Goal: Navigation & Orientation: Find specific page/section

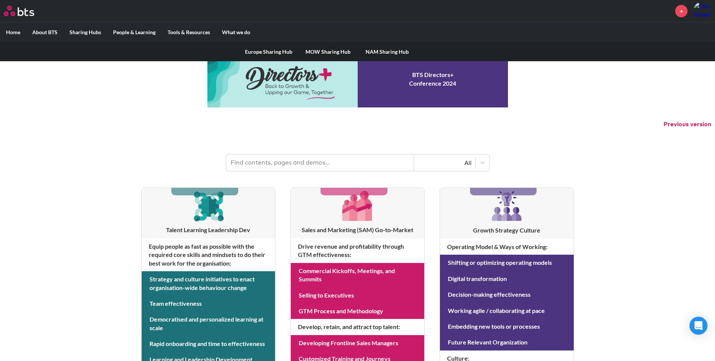
click at [262, 53] on link "Europe Sharing Hub" at bounding box center [268, 52] width 59 height 20
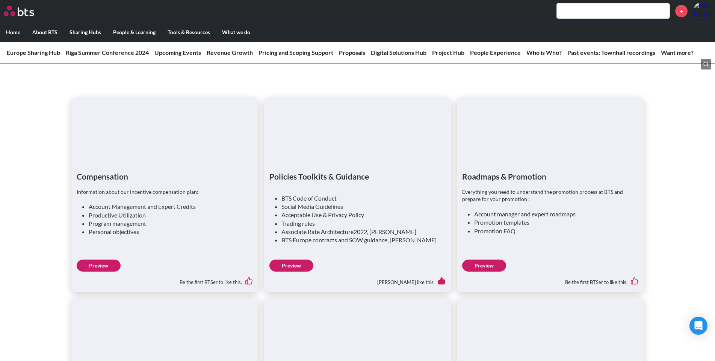
scroll to position [1691, 0]
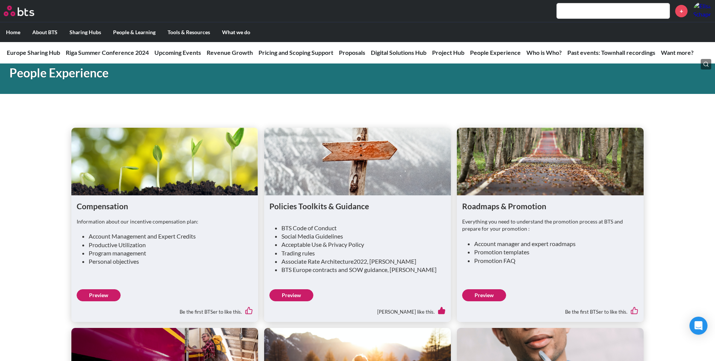
drag, startPoint x: 384, startPoint y: 215, endPoint x: 375, endPoint y: 98, distance: 116.8
click at [375, 101] on div "Compensation Information about our incentive compensation plan: Account Managem…" at bounding box center [357, 319] width 715 height 437
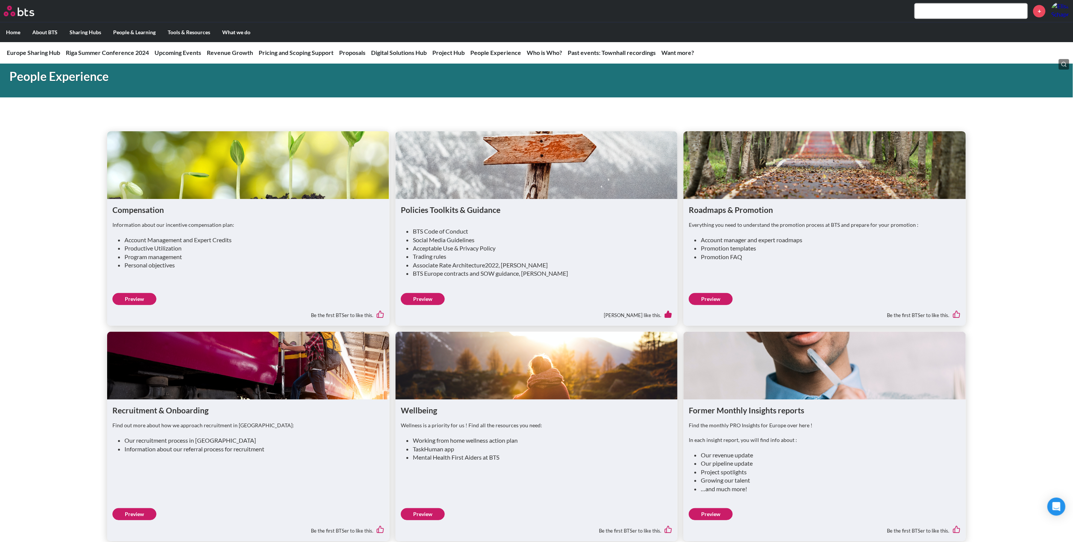
scroll to position [1653, 0]
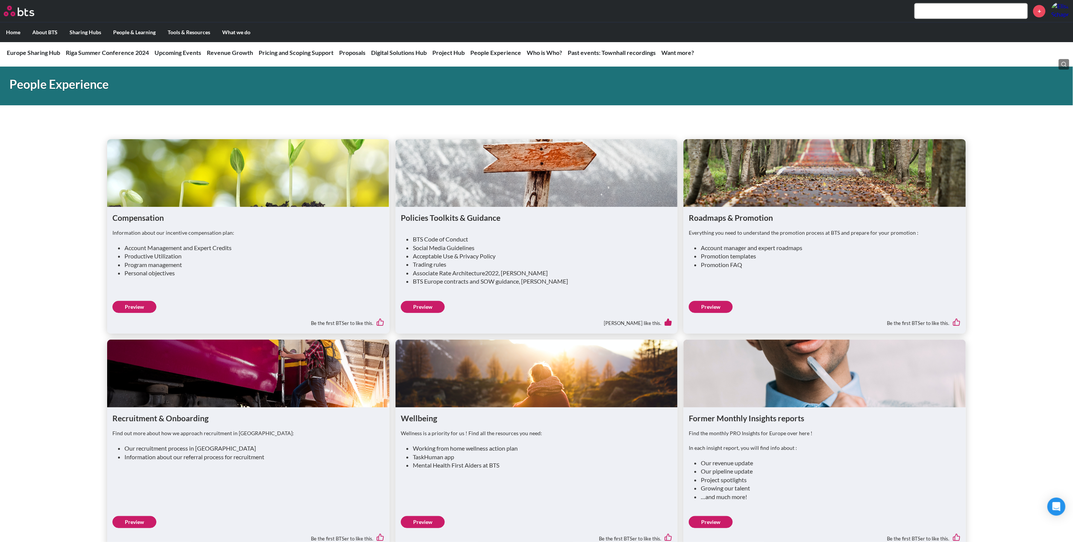
click at [431, 307] on link "Preview" at bounding box center [423, 307] width 44 height 12
click at [430, 308] on link "Preview" at bounding box center [423, 307] width 44 height 12
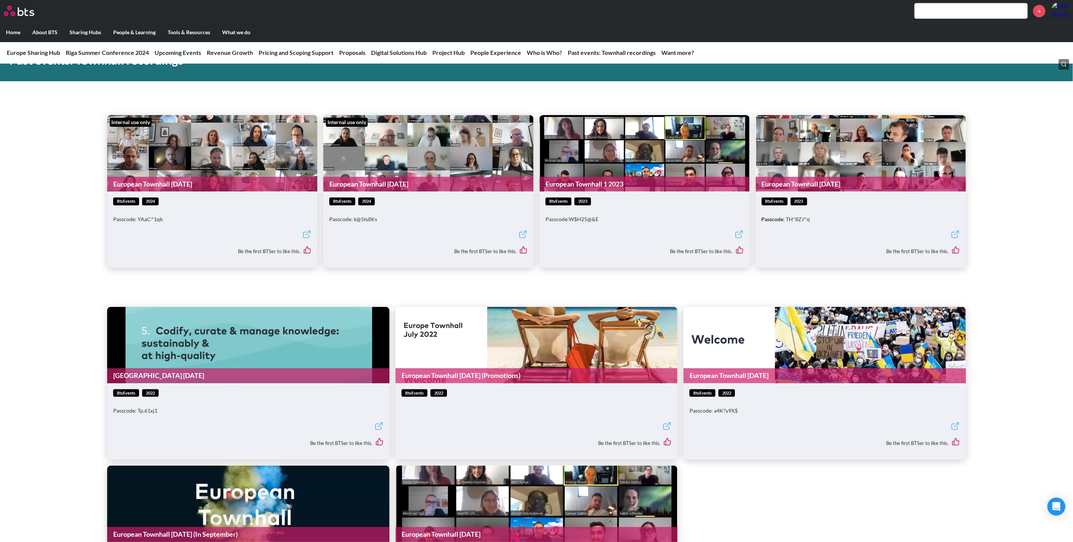
scroll to position [2386, 0]
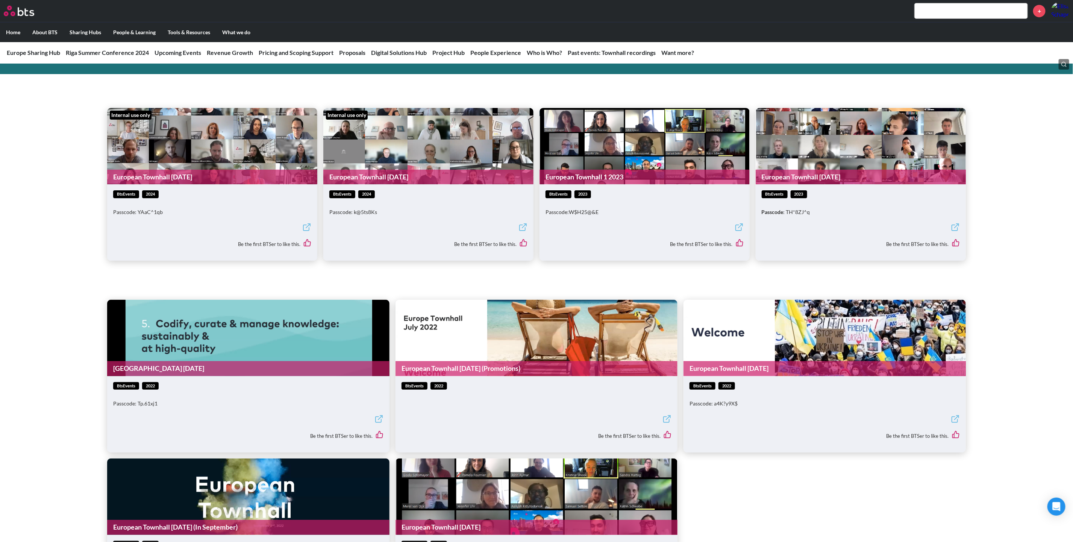
drag, startPoint x: 451, startPoint y: 266, endPoint x: 431, endPoint y: 285, distance: 27.7
click at [431, 285] on div "European Townhall [DATE] btsEvents 2022 Passcode: Tp.61xj1 Be the first BTSer t…" at bounding box center [536, 441] width 1073 height 338
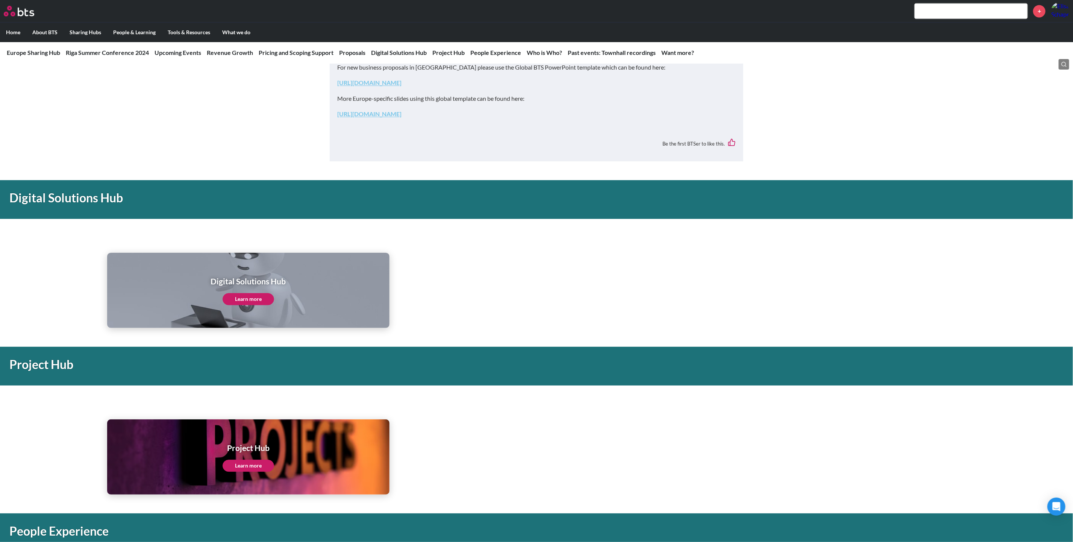
scroll to position [1241, 0]
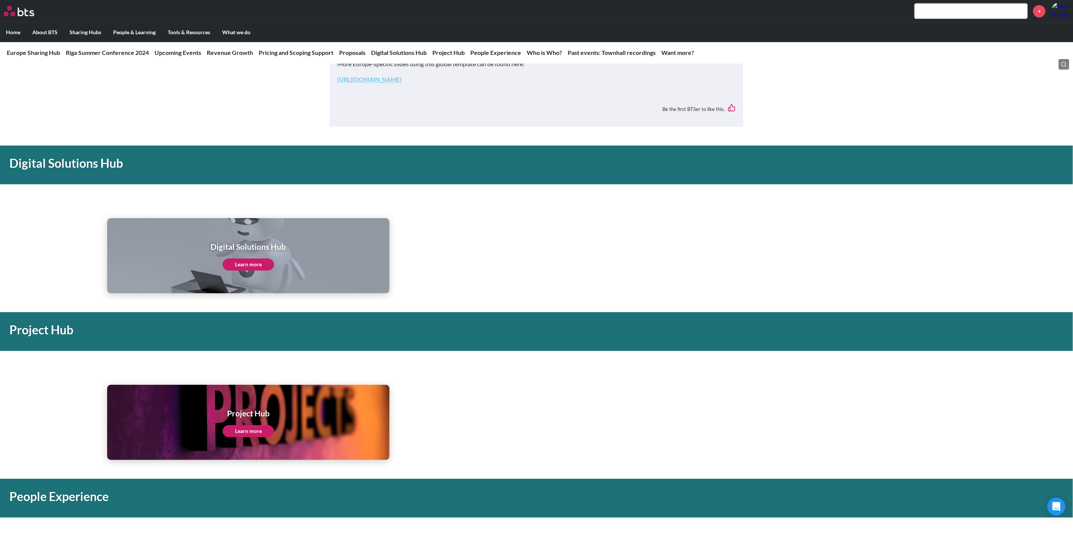
click at [262, 361] on link "Learn more" at bounding box center [248, 431] width 51 height 12
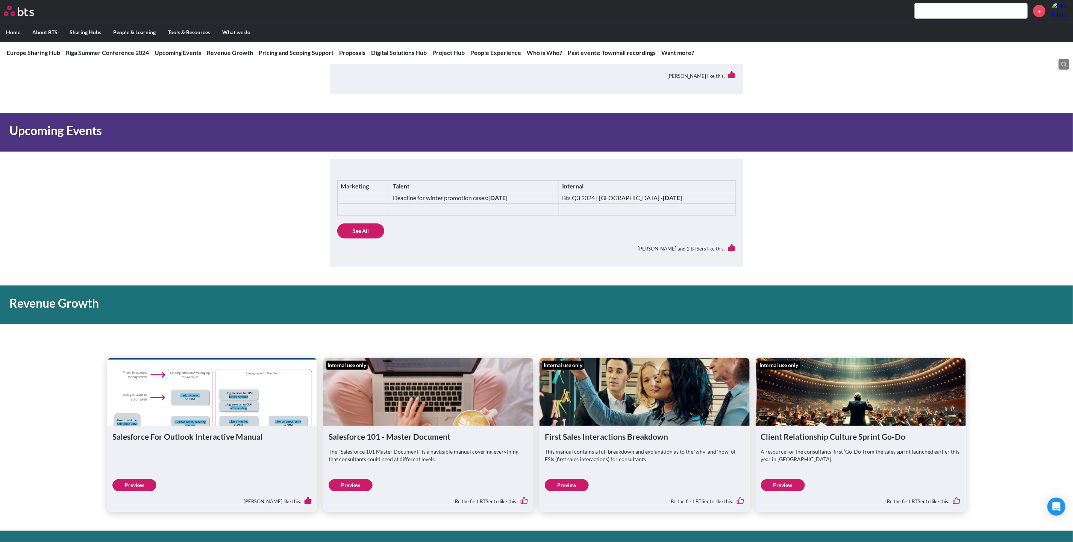
scroll to position [452, 0]
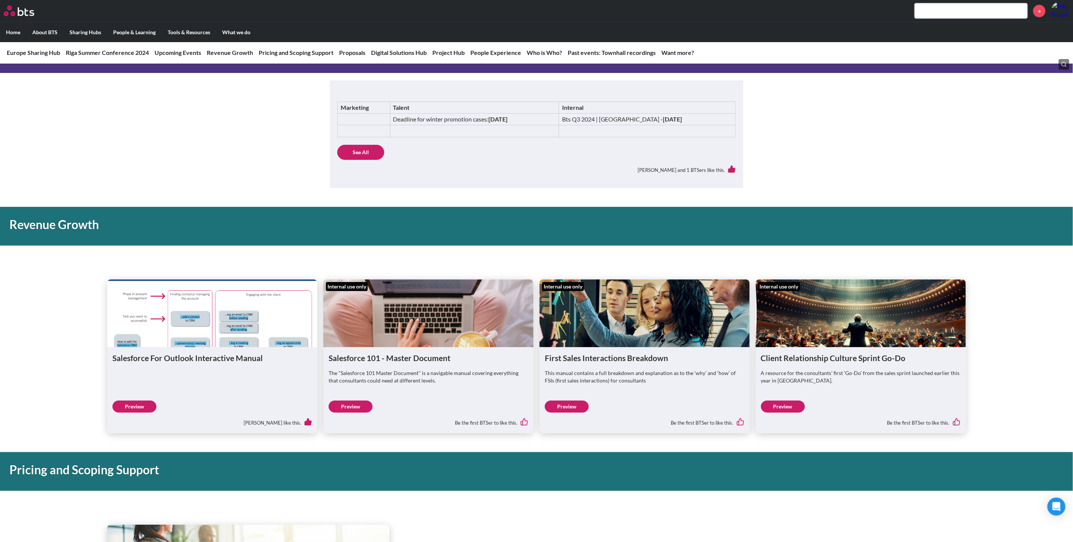
click at [353, 361] on link "Preview" at bounding box center [350, 406] width 44 height 12
click at [569, 361] on link "Preview" at bounding box center [567, 406] width 44 height 12
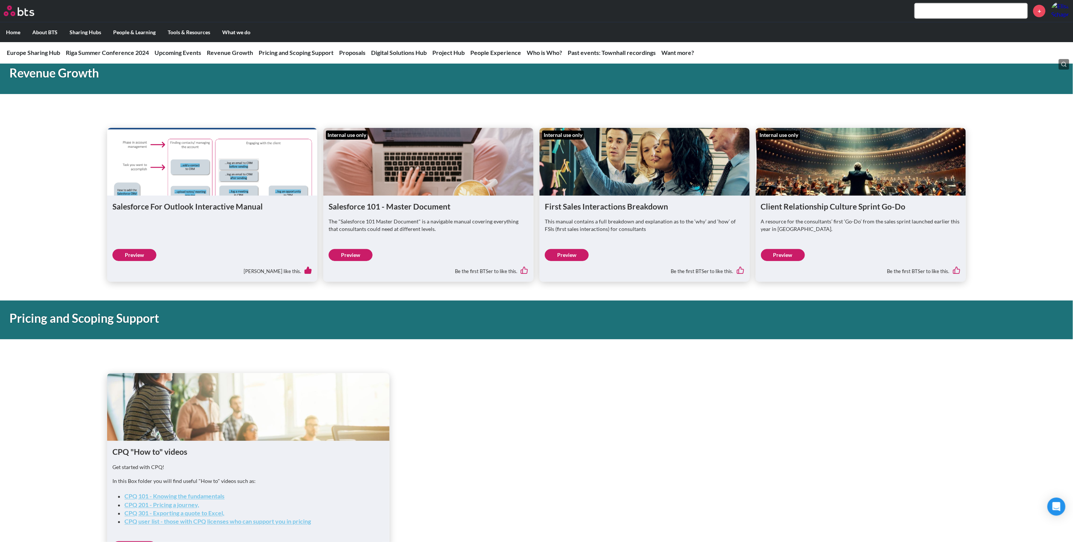
scroll to position [678, 0]
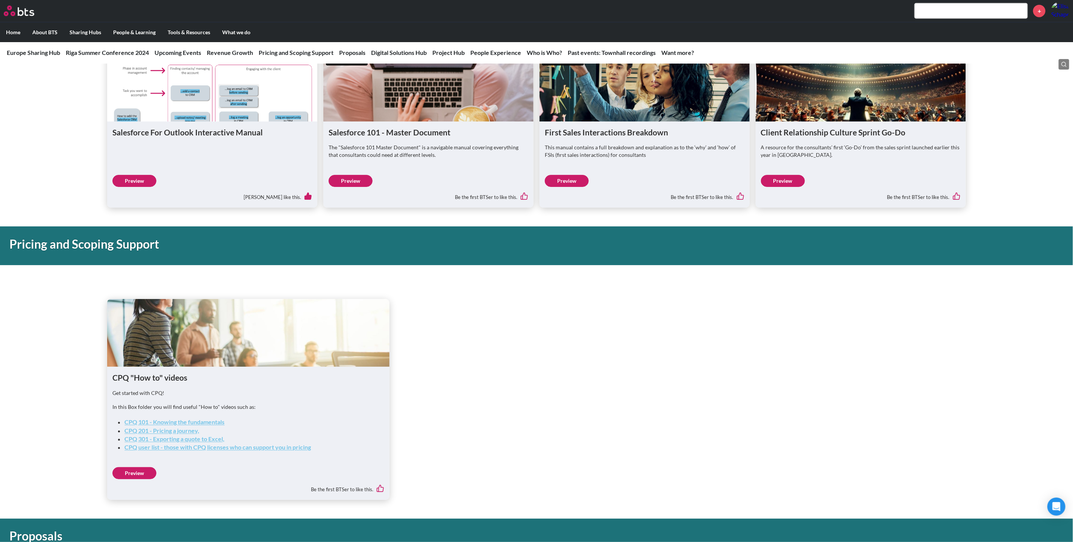
drag, startPoint x: 530, startPoint y: 351, endPoint x: 501, endPoint y: 369, distance: 34.3
click at [501, 361] on ul "CPQ "How to" videos Get started with CPQ! In this Box folder you will find usef…" at bounding box center [536, 399] width 858 height 201
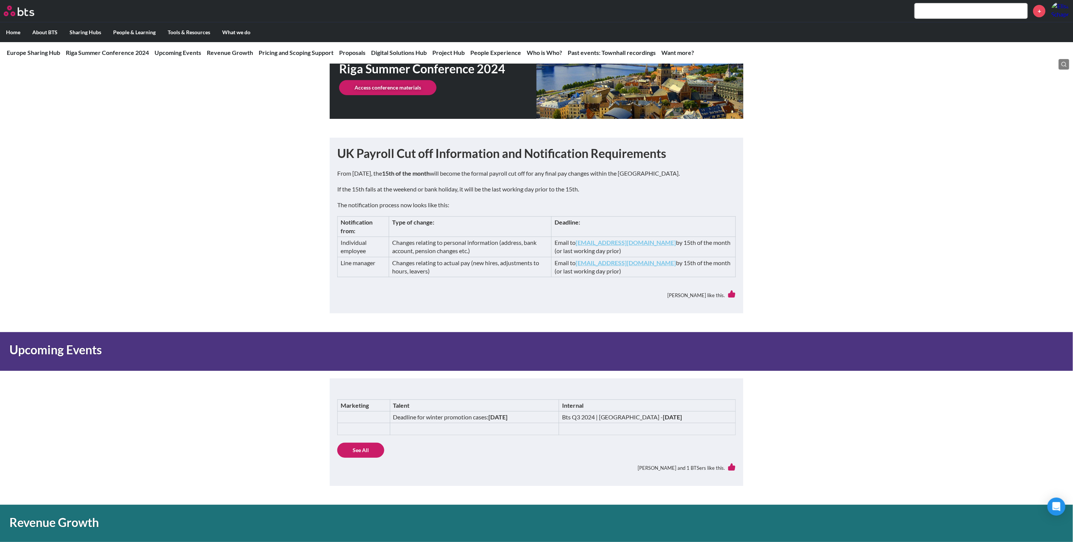
scroll to position [0, 0]
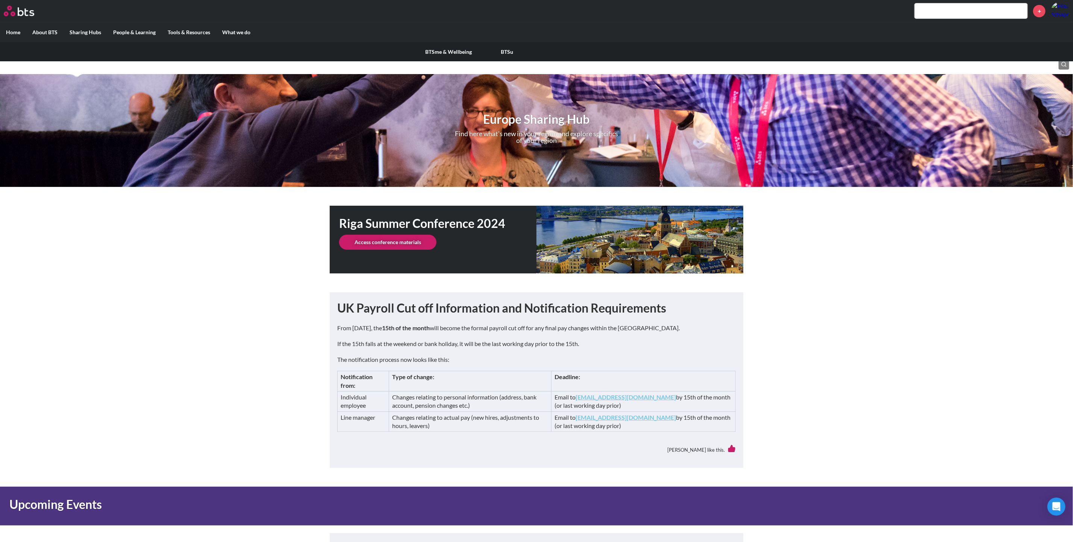
click at [438, 51] on link "BTSme & Wellbeing" at bounding box center [448, 52] width 59 height 20
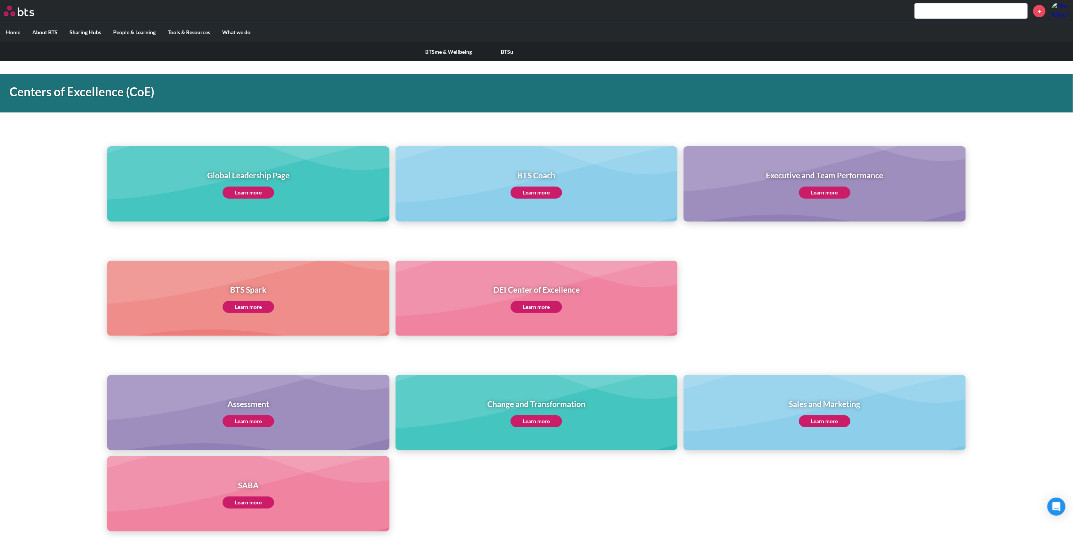
click at [503, 51] on link "BTSu" at bounding box center [507, 52] width 59 height 20
